Goal: Task Accomplishment & Management: Manage account settings

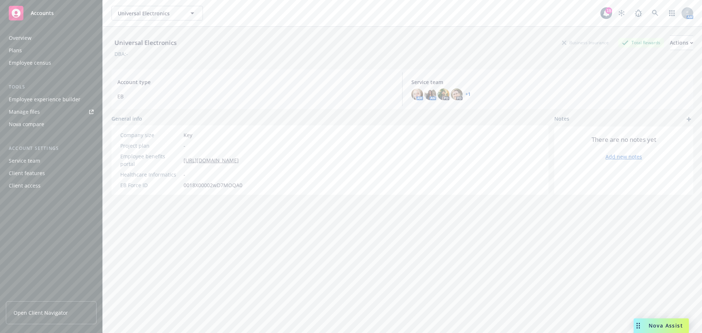
click at [29, 158] on div "Service team" at bounding box center [24, 161] width 31 height 12
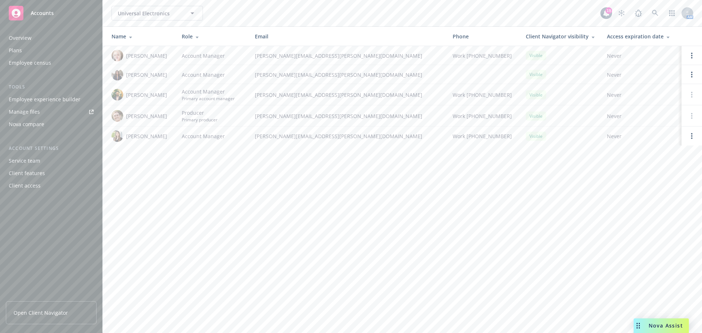
click at [31, 186] on div "Client access" at bounding box center [25, 186] width 32 height 12
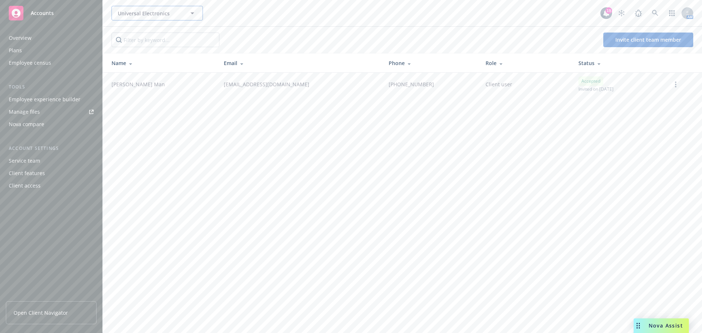
click at [193, 14] on icon "button" at bounding box center [193, 13] width 4 height 2
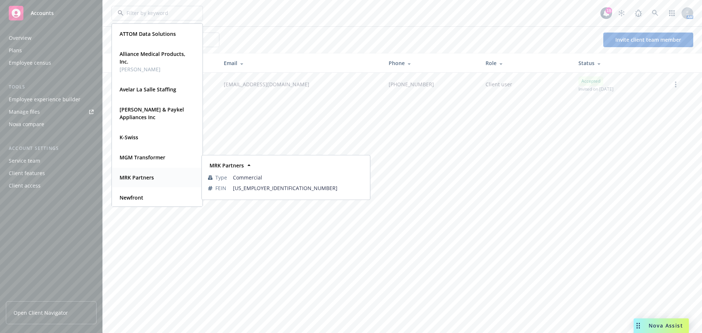
click at [133, 183] on div "MRK Partners Type Commercial FEIN [US_EMPLOYER_IDENTIFICATION_NUMBER]" at bounding box center [157, 177] width 90 height 19
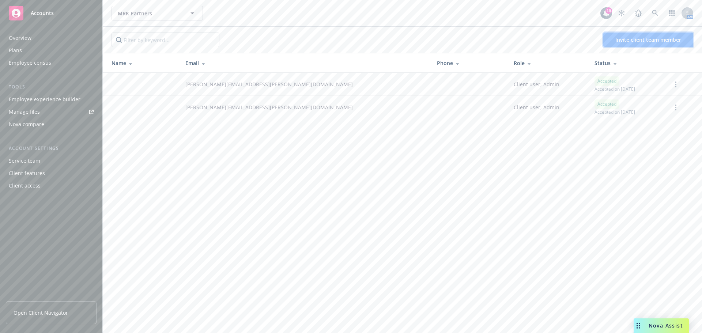
click at [646, 37] on span "Invite client team member" at bounding box center [649, 39] width 66 height 7
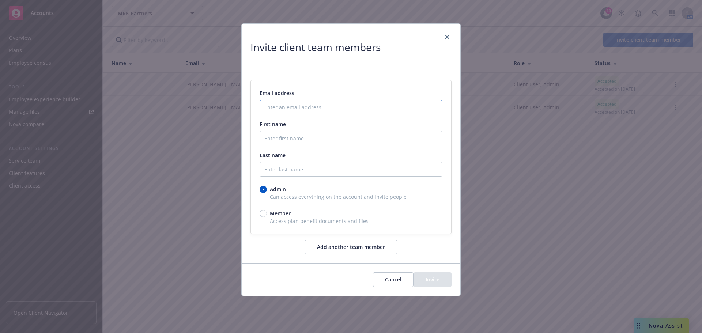
click at [309, 106] on input "Enter an email address" at bounding box center [351, 107] width 183 height 15
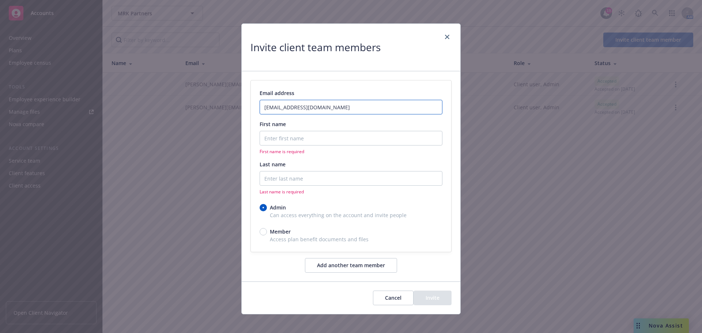
type input "[EMAIL_ADDRESS][DOMAIN_NAME]"
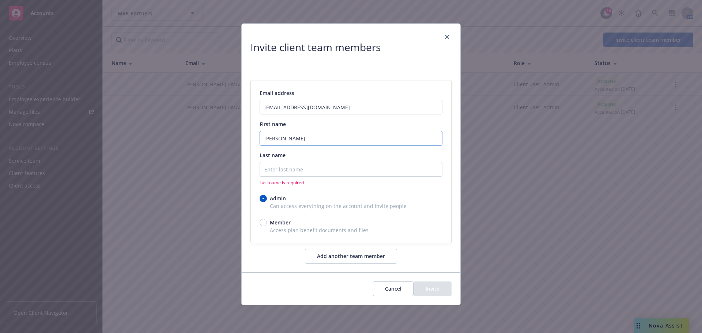
type input "[PERSON_NAME]"
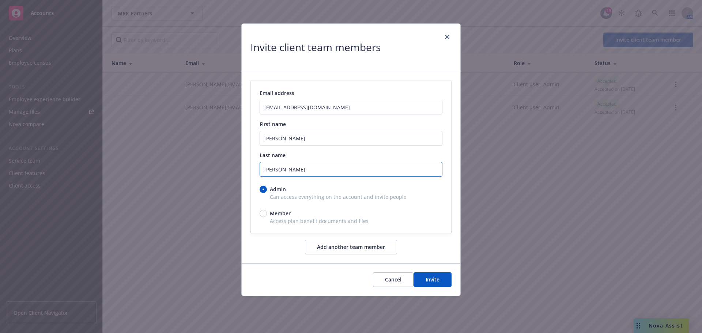
type input "[PERSON_NAME]"
click at [349, 242] on button "Add another team member" at bounding box center [351, 247] width 92 height 15
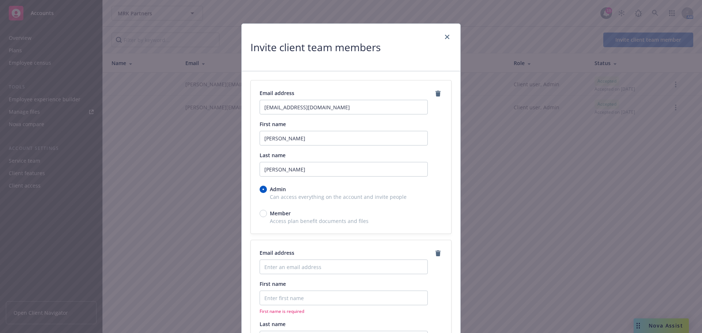
click at [349, 242] on div "Email address First name First name is required Last name Last name is required…" at bounding box center [351, 326] width 200 height 172
click at [341, 259] on div "Email address" at bounding box center [344, 261] width 168 height 25
click at [338, 263] on input "Enter an email address" at bounding box center [344, 267] width 168 height 15
type input "[EMAIL_ADDRESS][PERSON_NAME][DOMAIN_NAME]"
type input "[PERSON_NAME]"
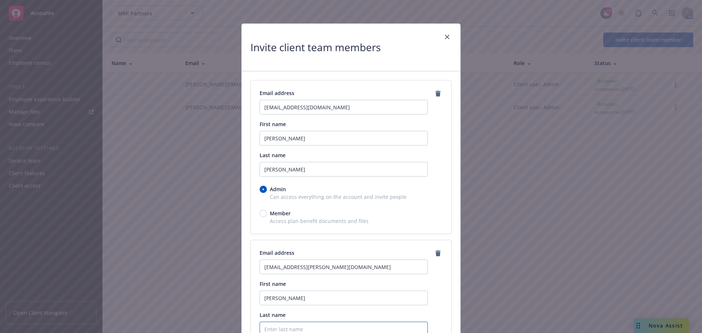
scroll to position [3, 0]
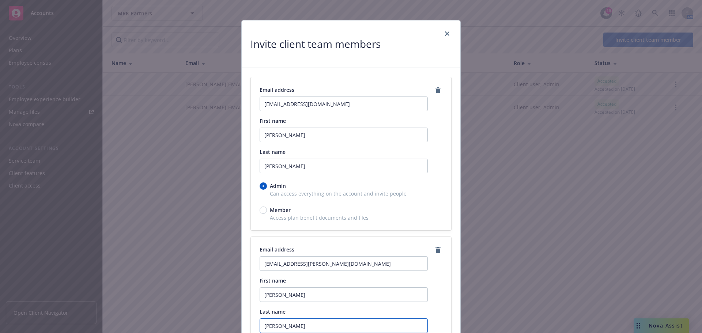
type input "[PERSON_NAME]"
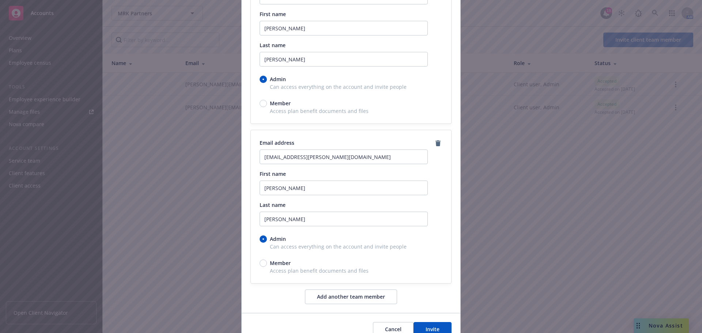
scroll to position [113, 0]
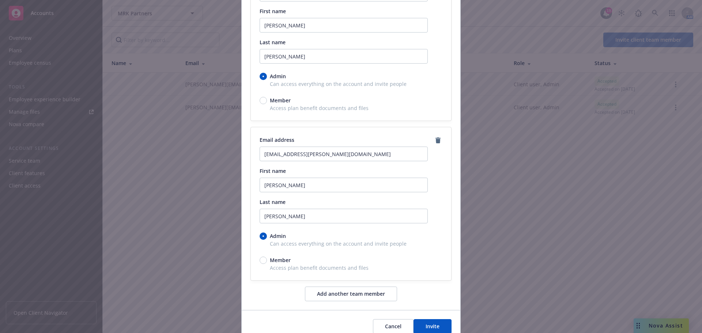
click at [347, 292] on button "Add another team member" at bounding box center [351, 294] width 92 height 15
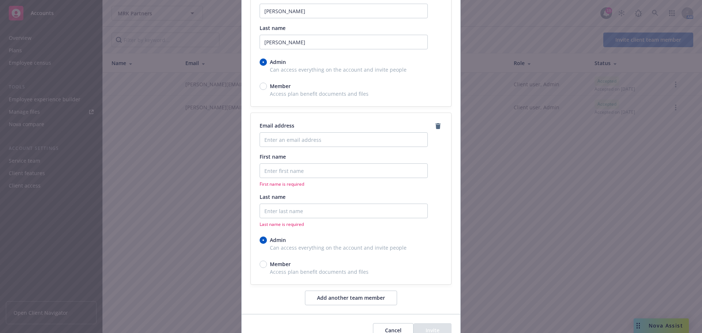
scroll to position [296, 0]
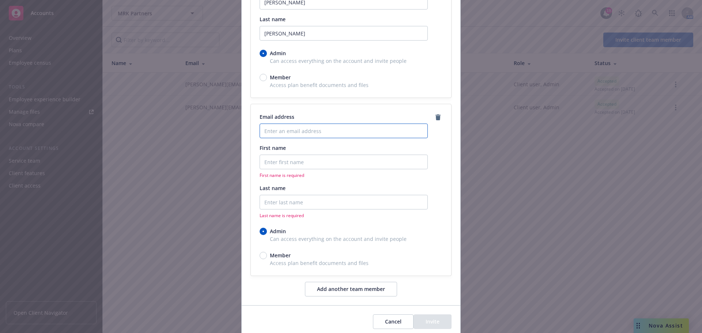
click at [324, 131] on input "Enter an email address" at bounding box center [344, 131] width 168 height 15
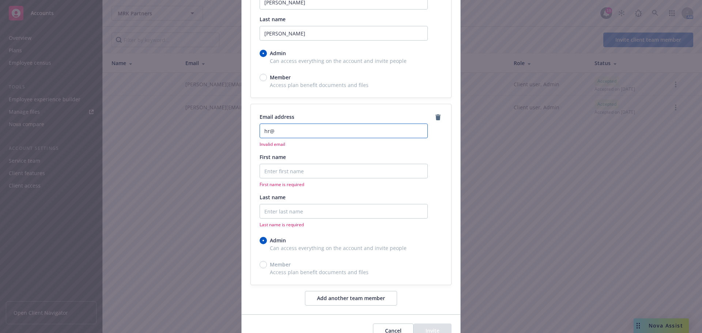
click at [283, 134] on input "hr@" at bounding box center [344, 131] width 168 height 15
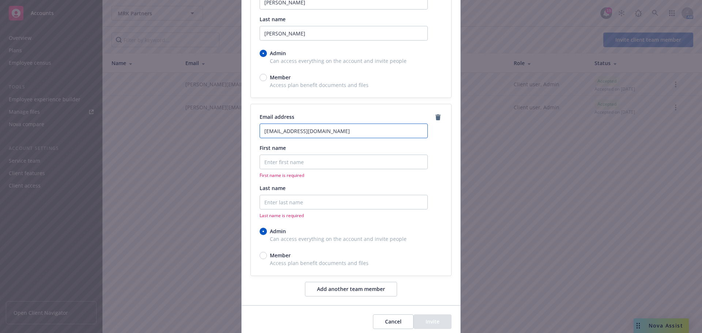
type input "[EMAIL_ADDRESS][DOMAIN_NAME]"
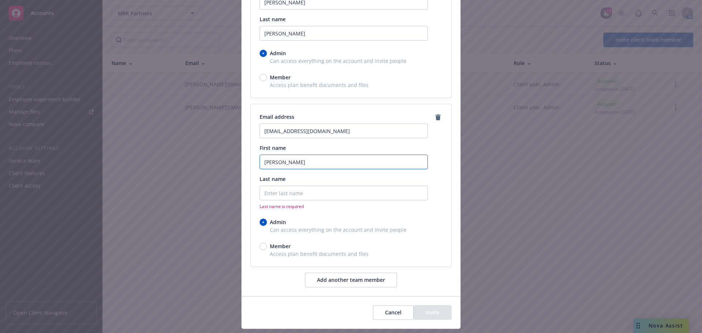
type input "[PERSON_NAME]"
click at [303, 198] on input "Last name" at bounding box center [344, 193] width 168 height 15
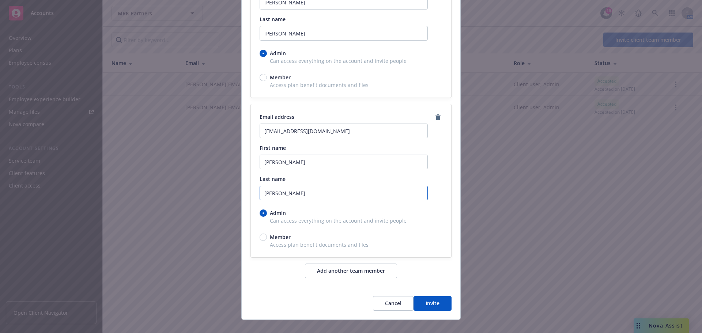
type input "[PERSON_NAME]"
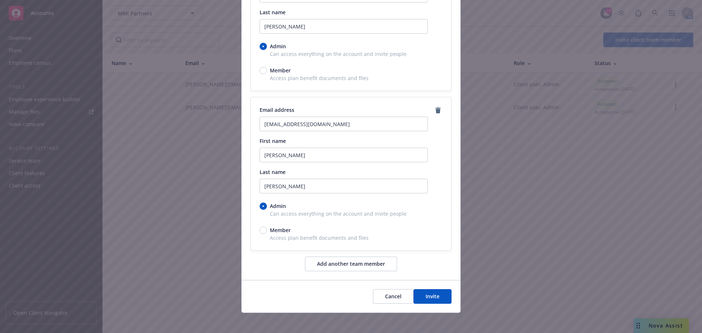
scroll to position [306, 0]
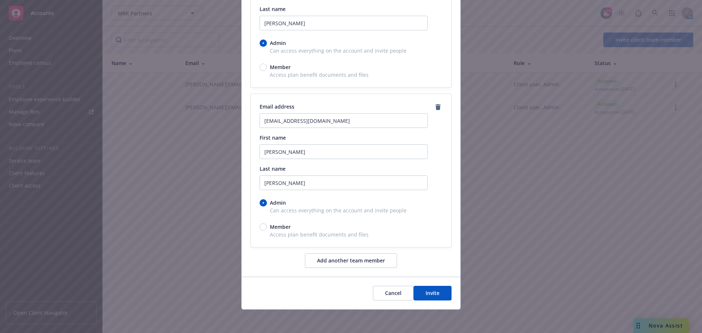
click at [434, 292] on button "Invite" at bounding box center [433, 293] width 38 height 15
